Goal: Navigation & Orientation: Find specific page/section

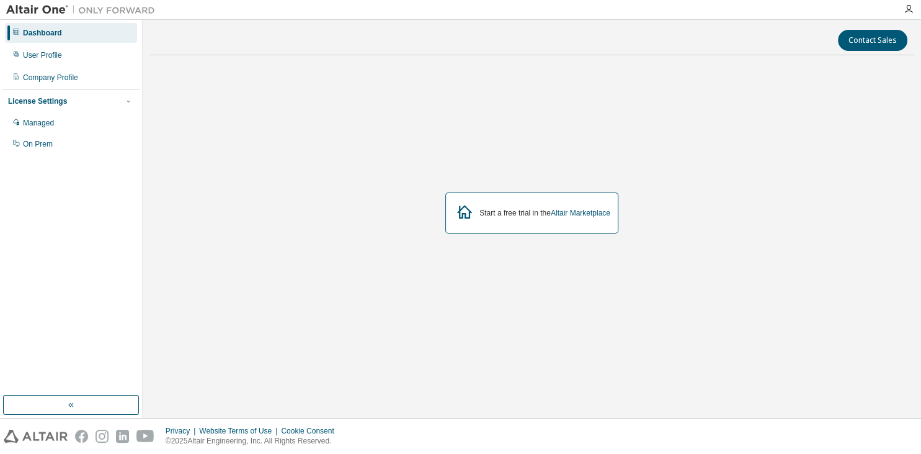
click at [547, 214] on div "Start a free trial in the Altair Marketplace" at bounding box center [545, 213] width 131 height 10
click at [525, 218] on div "Start a free trial in the Altair Marketplace" at bounding box center [531, 212] width 173 height 41
click at [574, 217] on div "Start a free trial in the Altair Marketplace" at bounding box center [531, 212] width 173 height 41
click at [575, 217] on link "Altair Marketplace" at bounding box center [581, 212] width 60 height 9
click at [575, 216] on link "Altair Marketplace" at bounding box center [581, 212] width 60 height 9
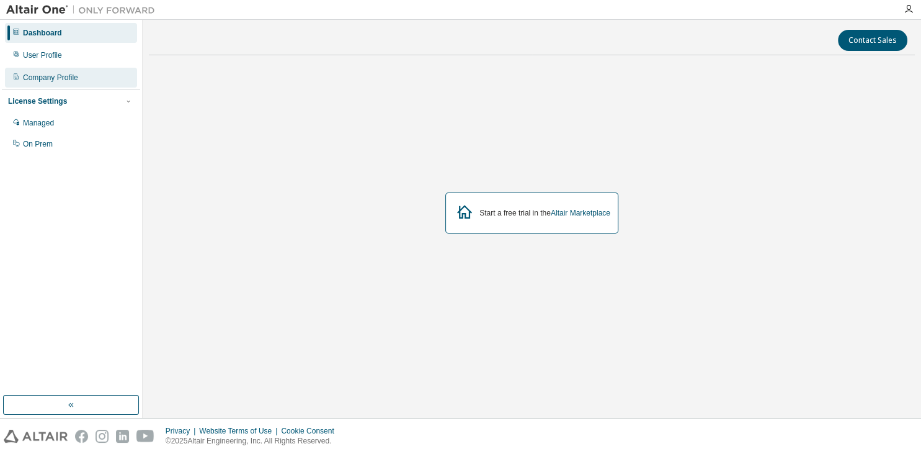
click at [69, 71] on div "Company Profile" at bounding box center [71, 78] width 132 height 20
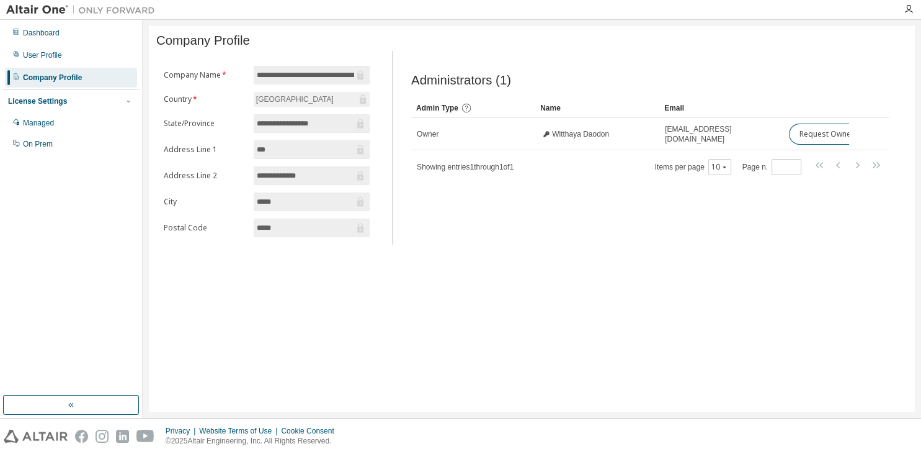
click at [305, 69] on span "**********" at bounding box center [312, 75] width 116 height 19
click at [306, 75] on input "**********" at bounding box center [305, 75] width 97 height 12
click at [498, 212] on div "Administrators (1) Clear Load Save Save As Field Operator Value Select filter S…" at bounding box center [650, 151] width 508 height 186
click at [42, 115] on div "Managed" at bounding box center [71, 123] width 132 height 20
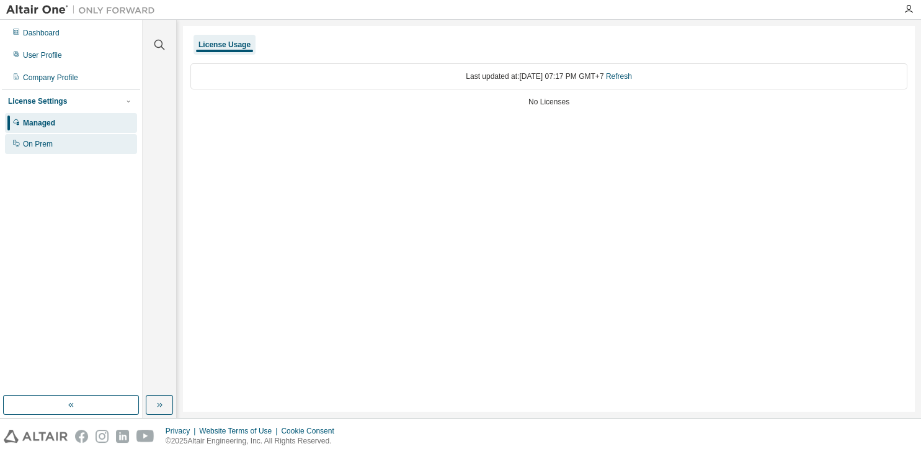
click at [59, 143] on div "On Prem" at bounding box center [71, 144] width 132 height 20
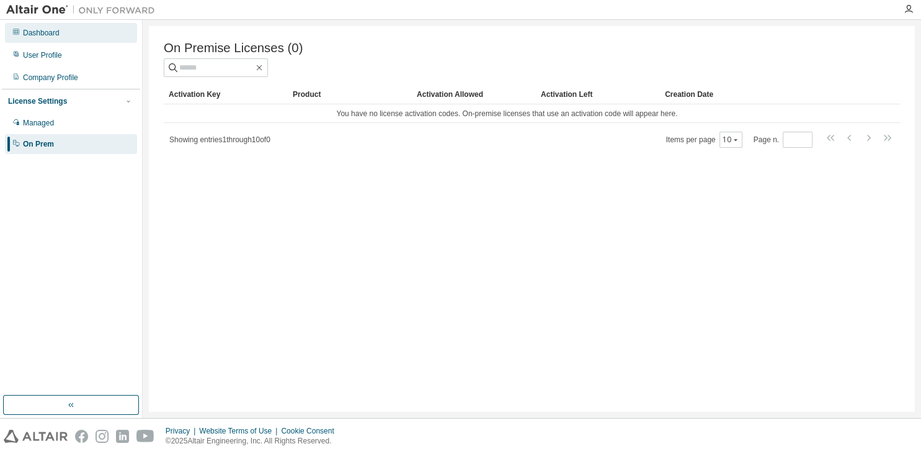
click at [82, 38] on div "Dashboard" at bounding box center [71, 33] width 132 height 20
